Goal: Obtain resource: Download file/media

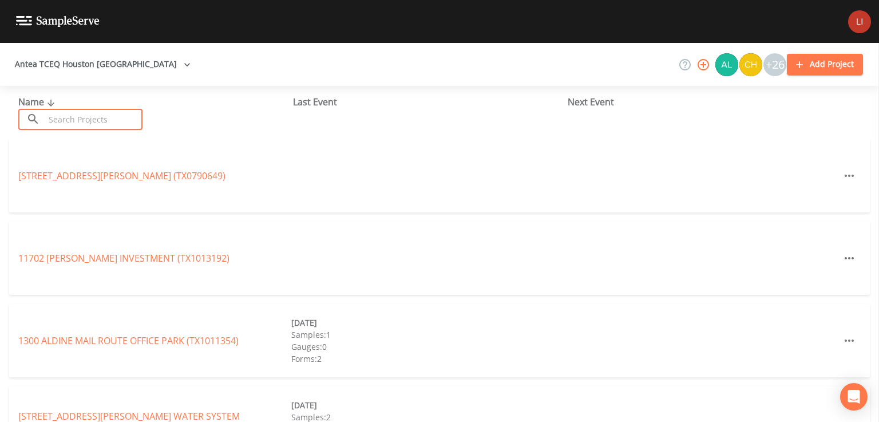
click at [67, 117] on input "text" at bounding box center [94, 119] width 98 height 21
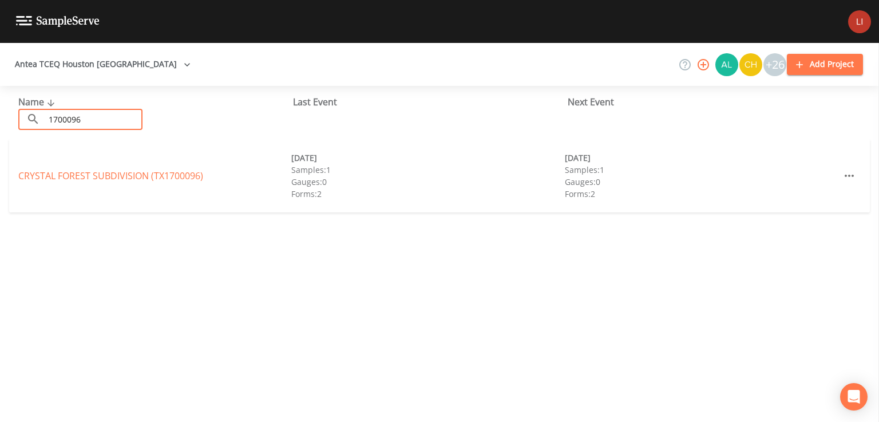
type input "1700096"
click at [71, 183] on div "CRYSTAL FOREST SUBDIVISION (TX1700096) 07/21/2025 Samples: 1 Gauges: 0 Forms: 2…" at bounding box center [439, 175] width 861 height 73
click at [74, 175] on link "CRYSTAL FOREST SUBDIVISION (TX1700096)" at bounding box center [110, 175] width 185 height 13
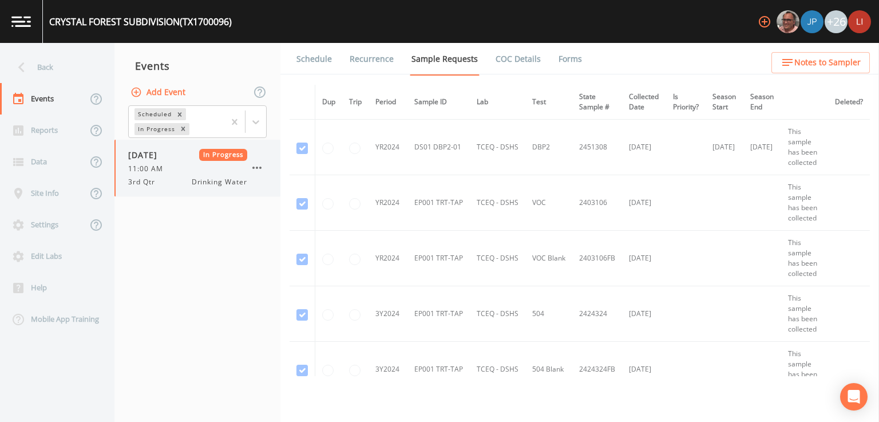
click at [167, 173] on div "09/24/2025 In Progress 11:00 AM 3rd Qtr Drinking Water" at bounding box center [187, 168] width 119 height 38
click at [560, 58] on link "Forms" at bounding box center [570, 59] width 27 height 32
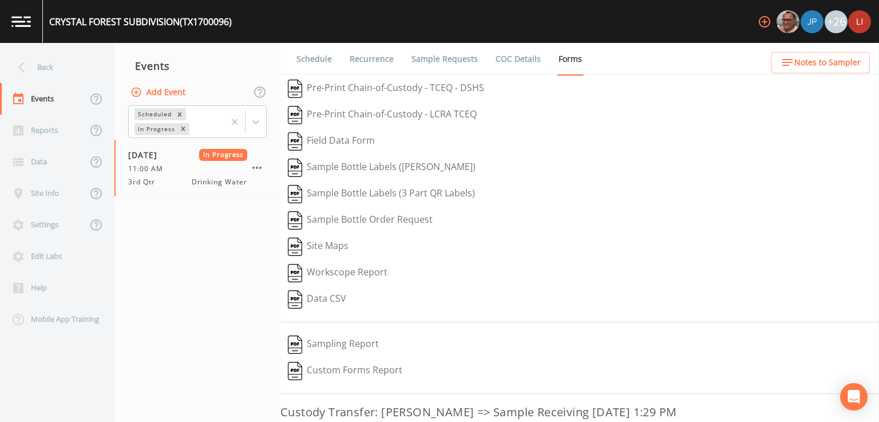
scroll to position [126, 0]
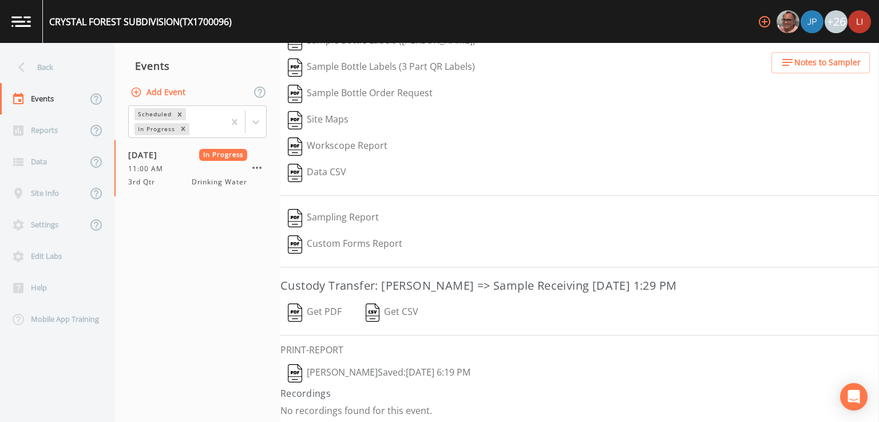
click at [323, 309] on button "Get PDF" at bounding box center [314, 312] width 69 height 26
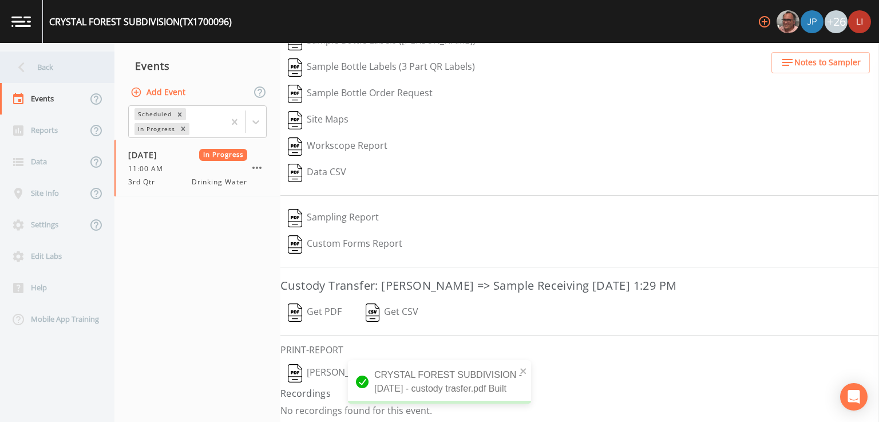
click at [28, 65] on icon at bounding box center [21, 67] width 20 height 20
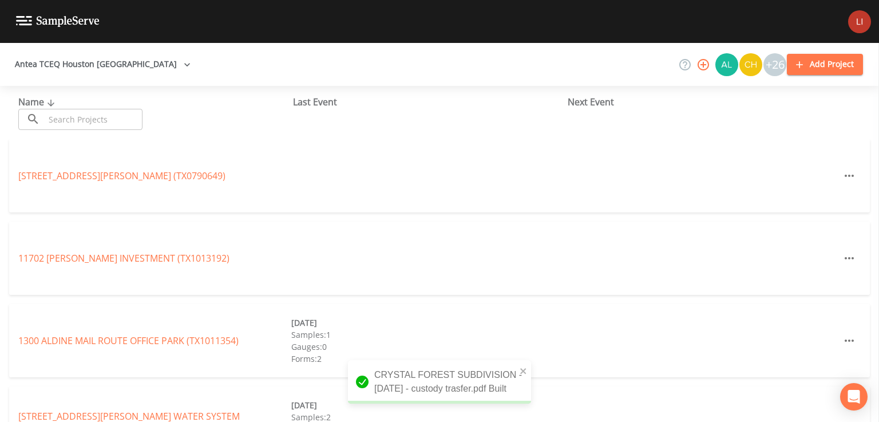
click at [70, 113] on input "text" at bounding box center [94, 119] width 98 height 21
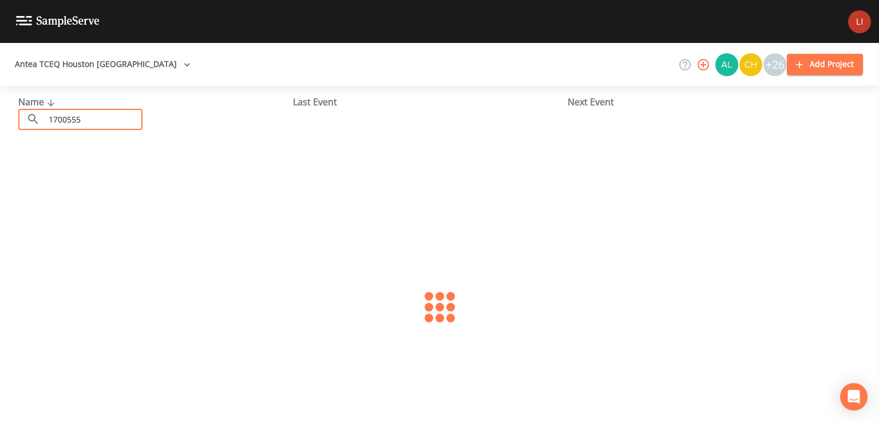
type input "1700555"
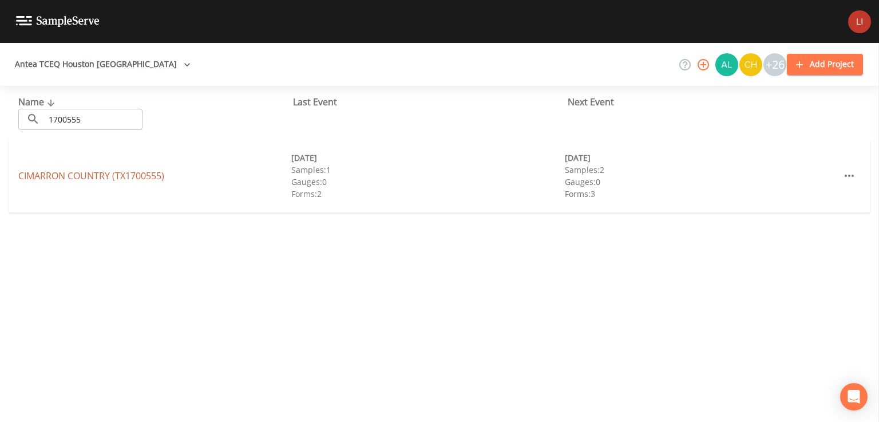
click at [72, 172] on link "CIMARRON COUNTRY (TX1700555)" at bounding box center [91, 175] width 146 height 13
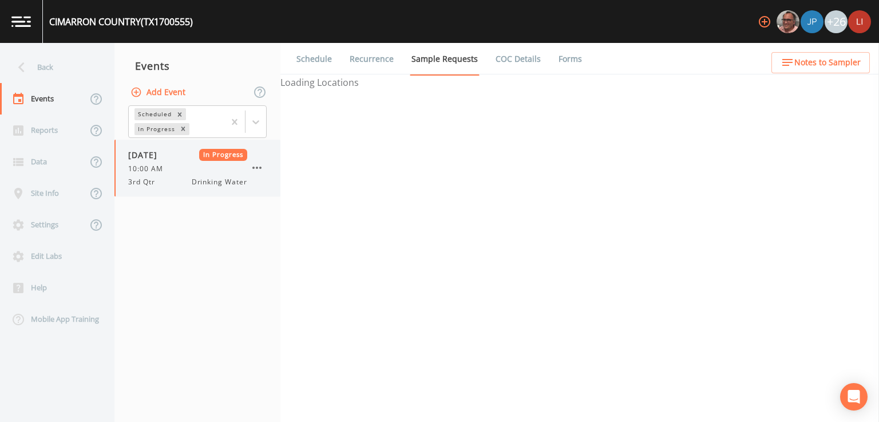
click at [162, 164] on span "10:00 AM" at bounding box center [149, 169] width 42 height 10
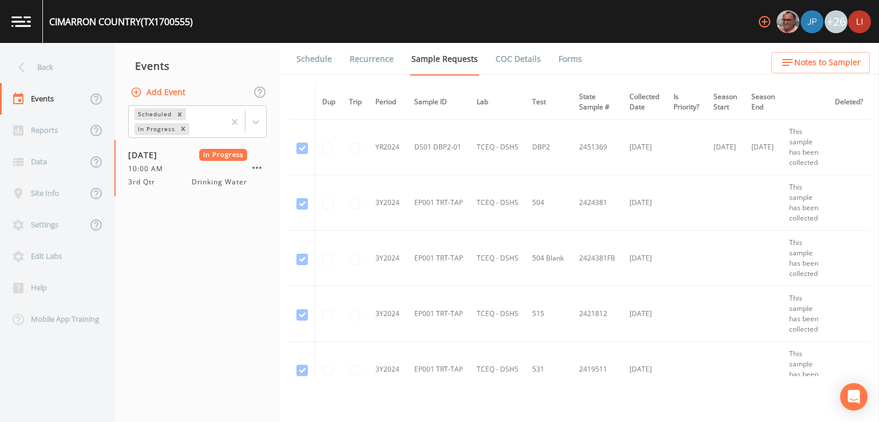
click at [557, 54] on link "Forms" at bounding box center [570, 59] width 27 height 32
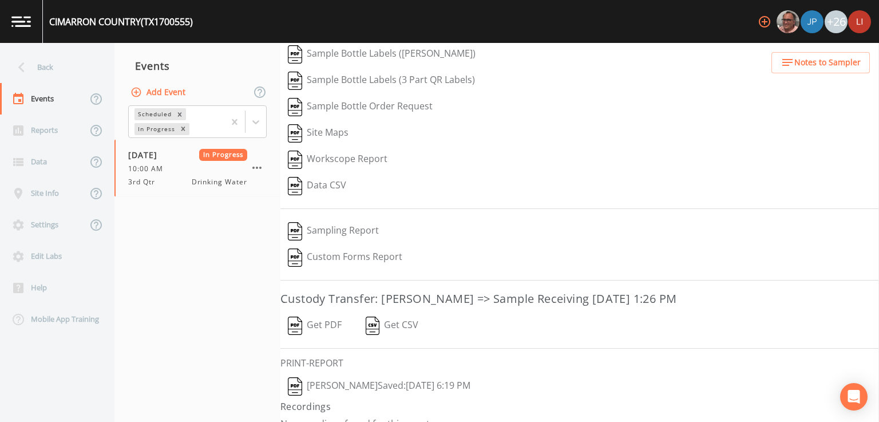
scroll to position [100, 0]
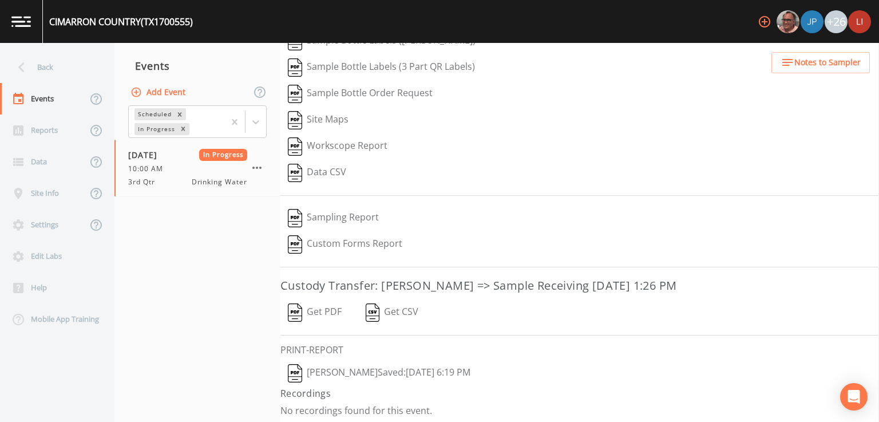
click at [327, 310] on button "Get PDF" at bounding box center [314, 312] width 69 height 26
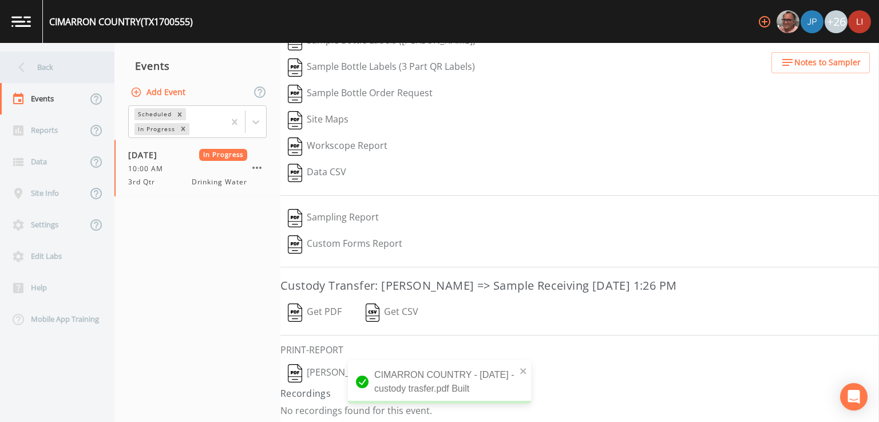
click at [46, 64] on div "Back" at bounding box center [51, 67] width 103 height 31
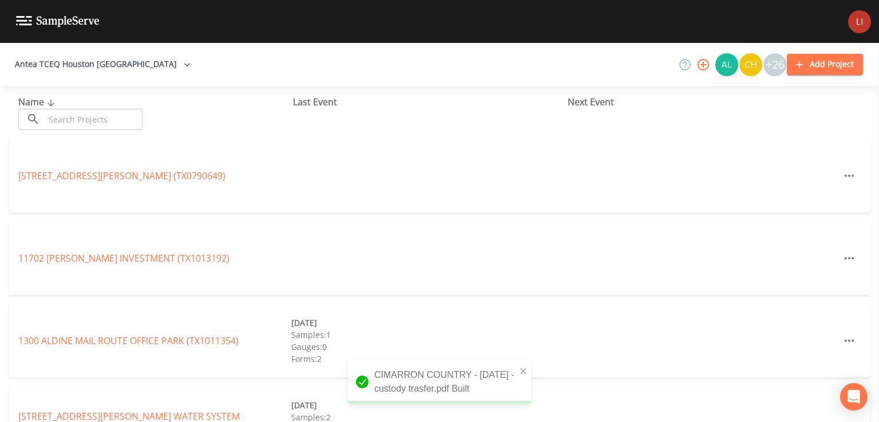
click at [143, 118] on input "text" at bounding box center [94, 119] width 98 height 21
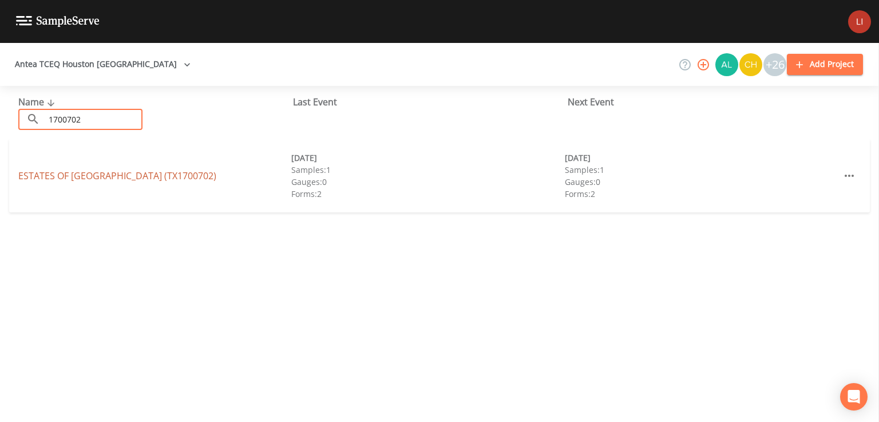
type input "1700702"
click at [77, 180] on link "ESTATES OF LEGENDS RANCH (TX1700702)" at bounding box center [117, 175] width 198 height 13
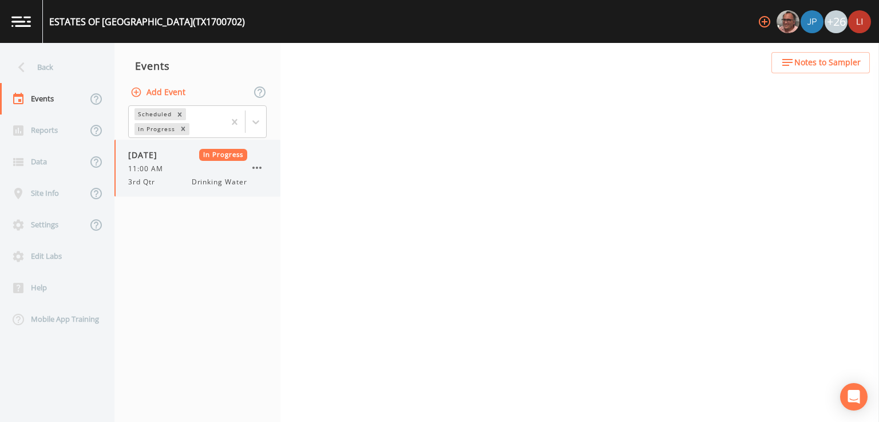
click at [181, 161] on div "09/24/2025 In Progress 11:00 AM 3rd Qtr Drinking Water" at bounding box center [187, 168] width 119 height 38
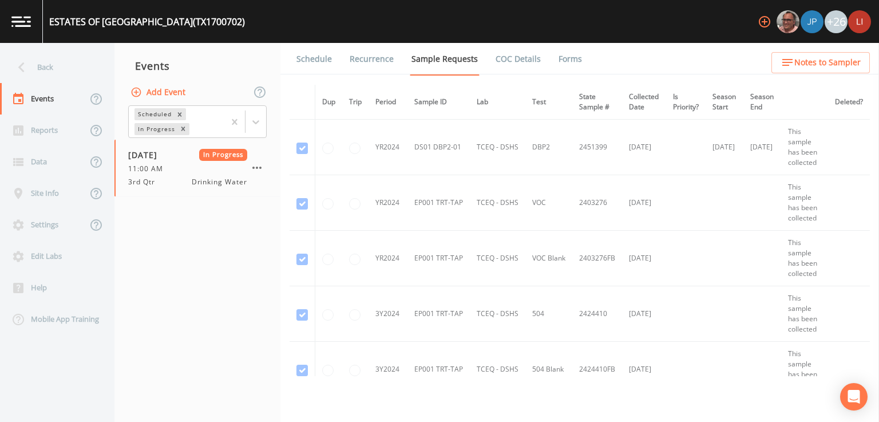
click at [557, 59] on link "Forms" at bounding box center [570, 59] width 27 height 32
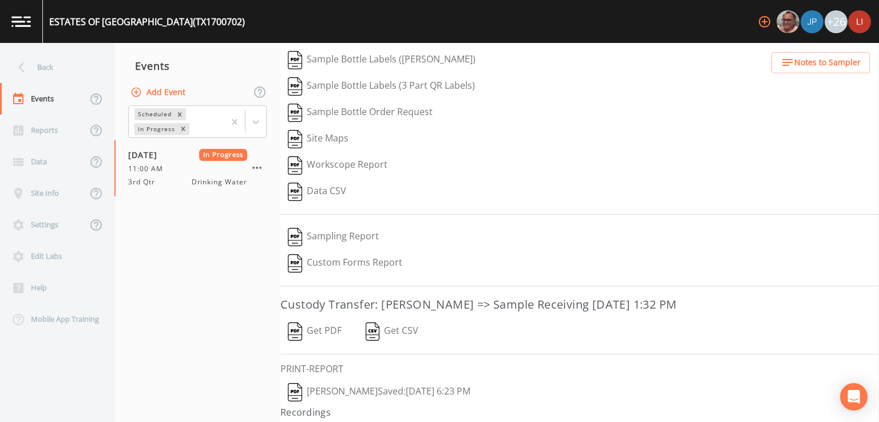
scroll to position [100, 0]
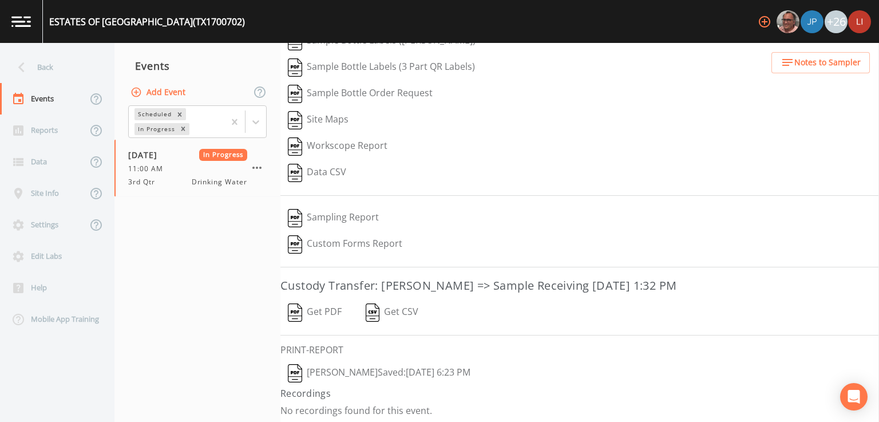
click at [325, 307] on button "Get PDF" at bounding box center [314, 312] width 69 height 26
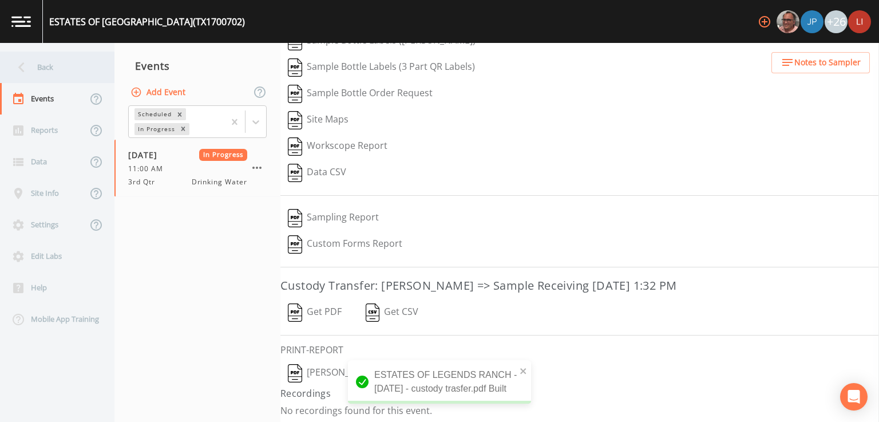
click at [17, 62] on icon at bounding box center [21, 67] width 20 height 20
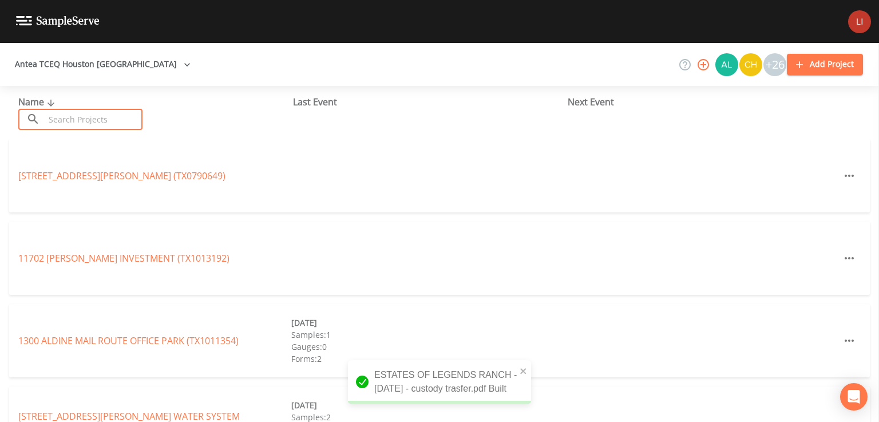
click at [97, 120] on input "text" at bounding box center [94, 119] width 98 height 21
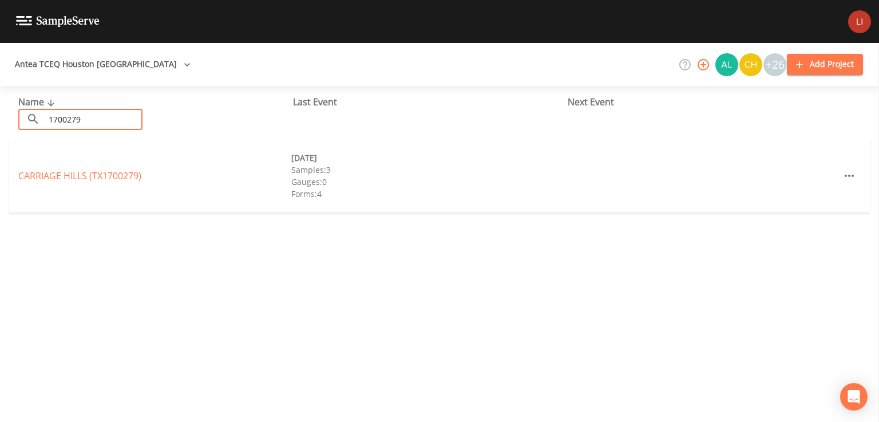
type input "1700279"
